Goal: Find specific page/section: Find specific page/section

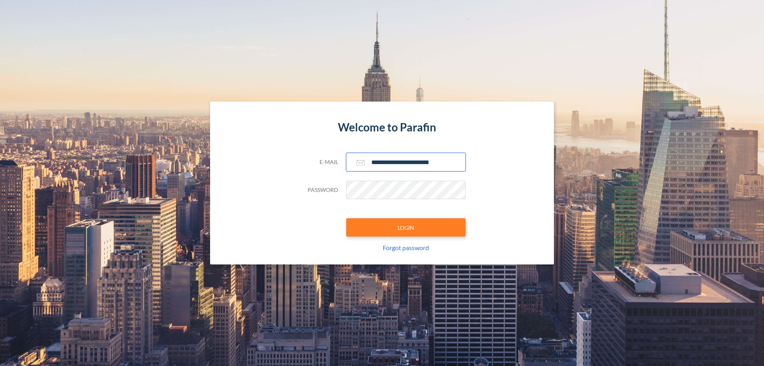
type input "**********"
click at [406, 227] on button "LOGIN" at bounding box center [405, 227] width 119 height 18
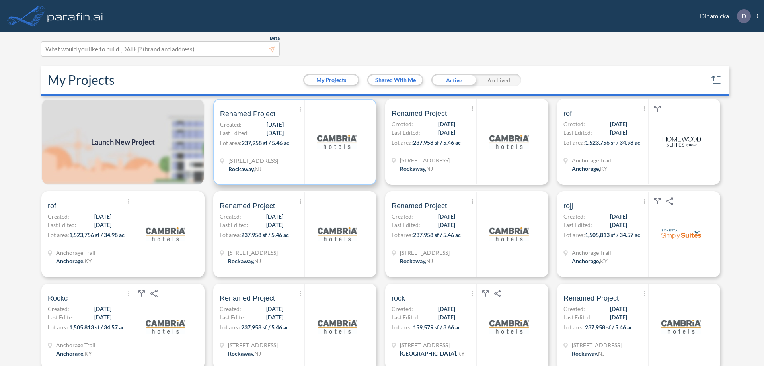
scroll to position [2, 0]
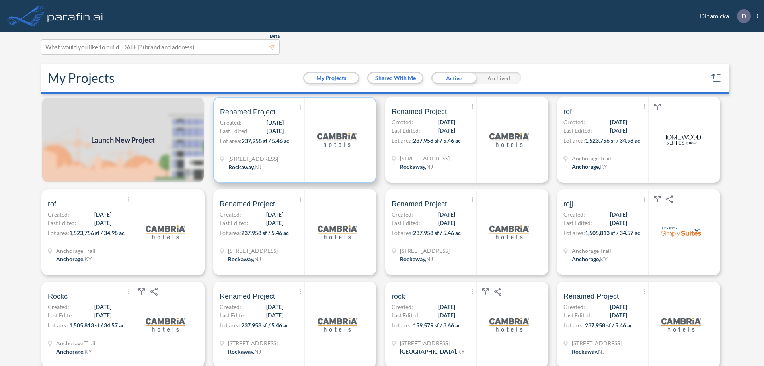
click at [293, 140] on p "Lot area: 237,958 sf / 5.46 ac" at bounding box center [262, 142] width 84 height 12
